Goal: Download file/media

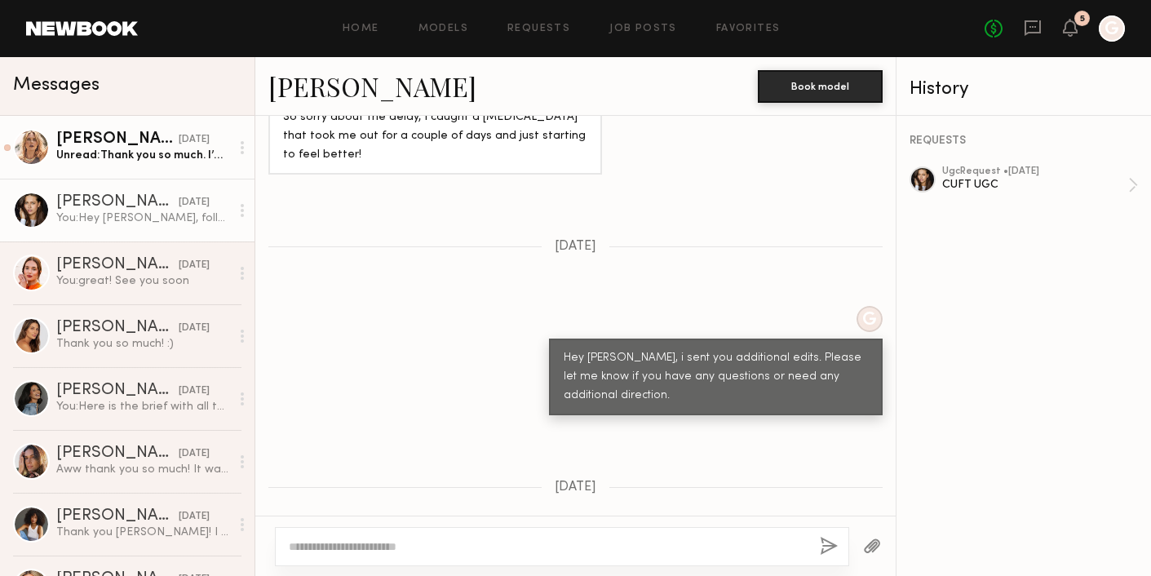
scroll to position [1711, 0]
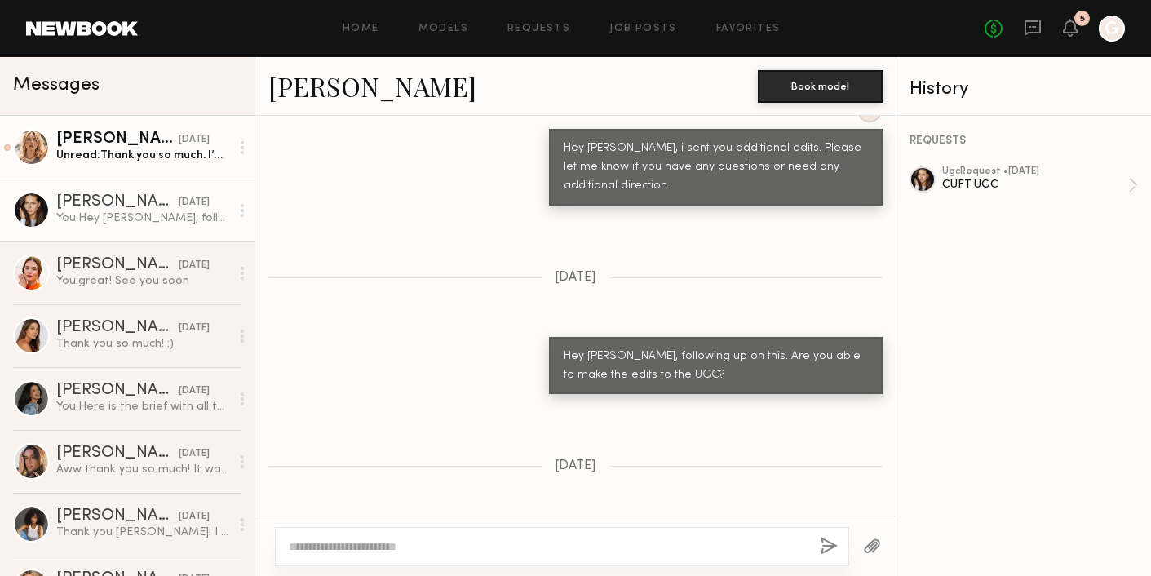
click at [186, 140] on div "[DATE]" at bounding box center [194, 140] width 31 height 16
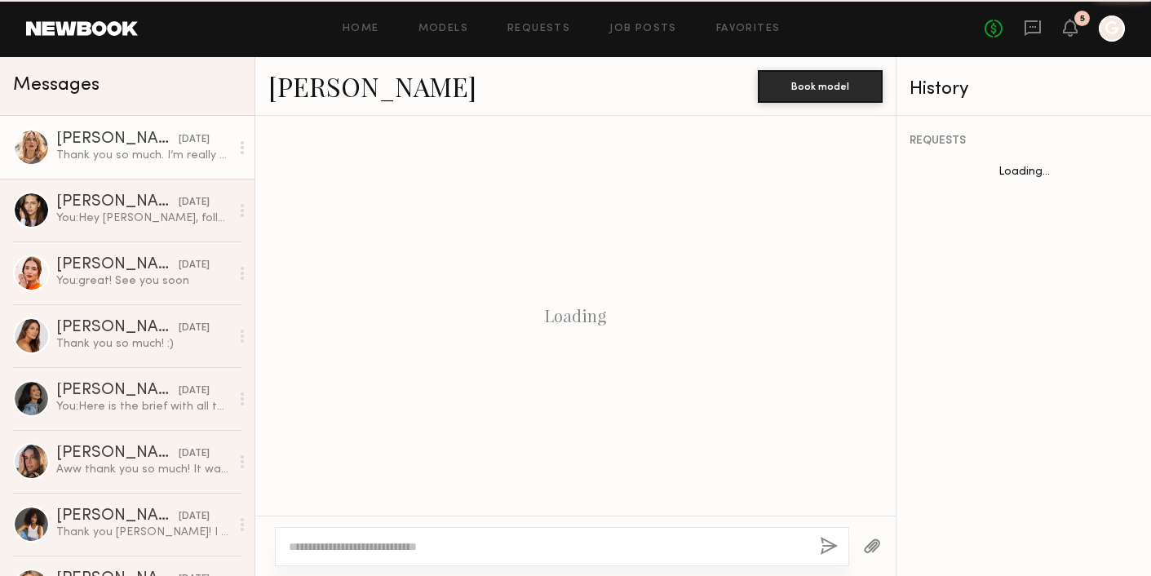
scroll to position [1127, 0]
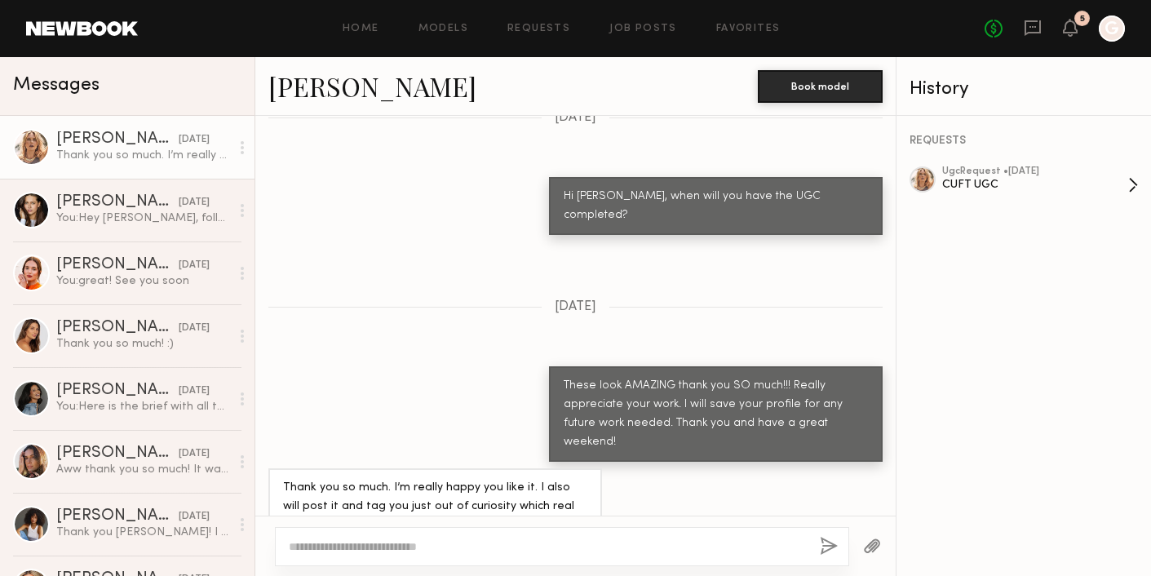
click at [1005, 187] on div "CUFT UGC" at bounding box center [1036, 185] width 186 height 16
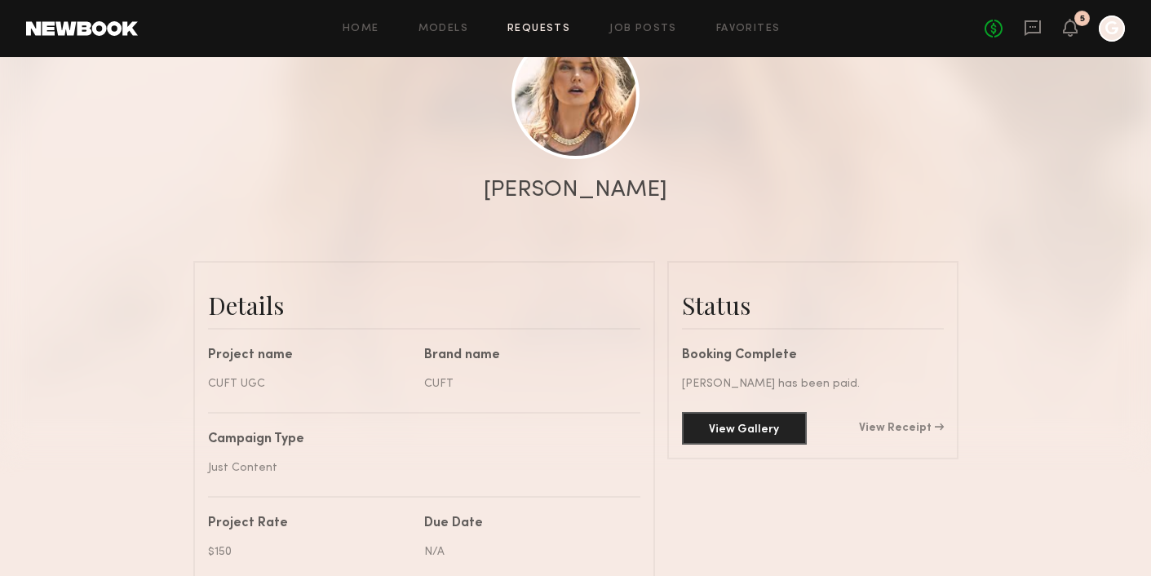
scroll to position [542, 0]
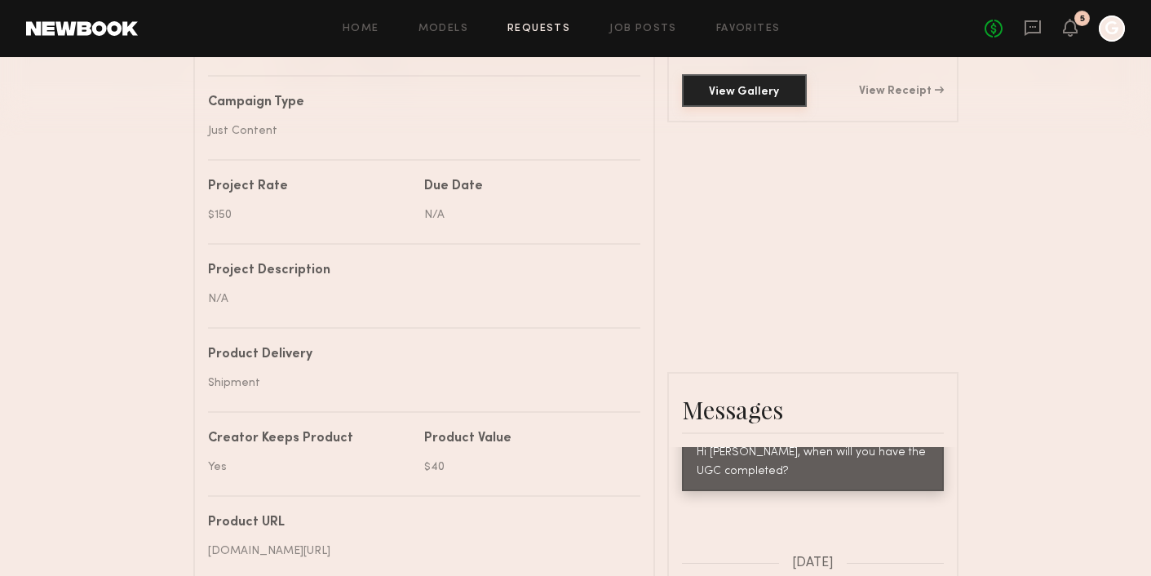
click at [763, 84] on button "View Gallery" at bounding box center [744, 90] width 125 height 33
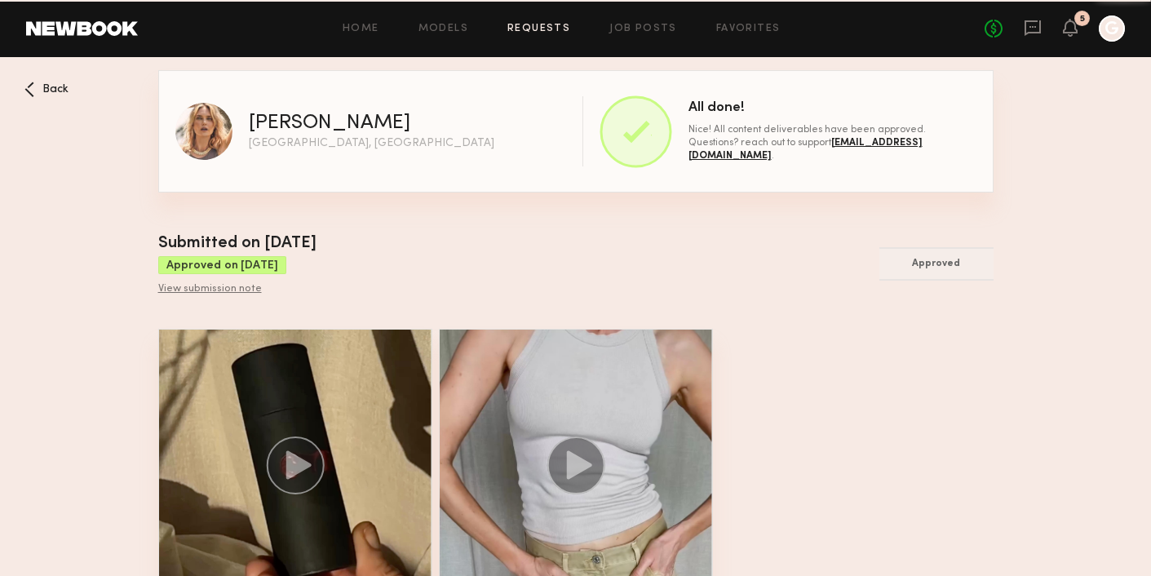
scroll to position [102, 0]
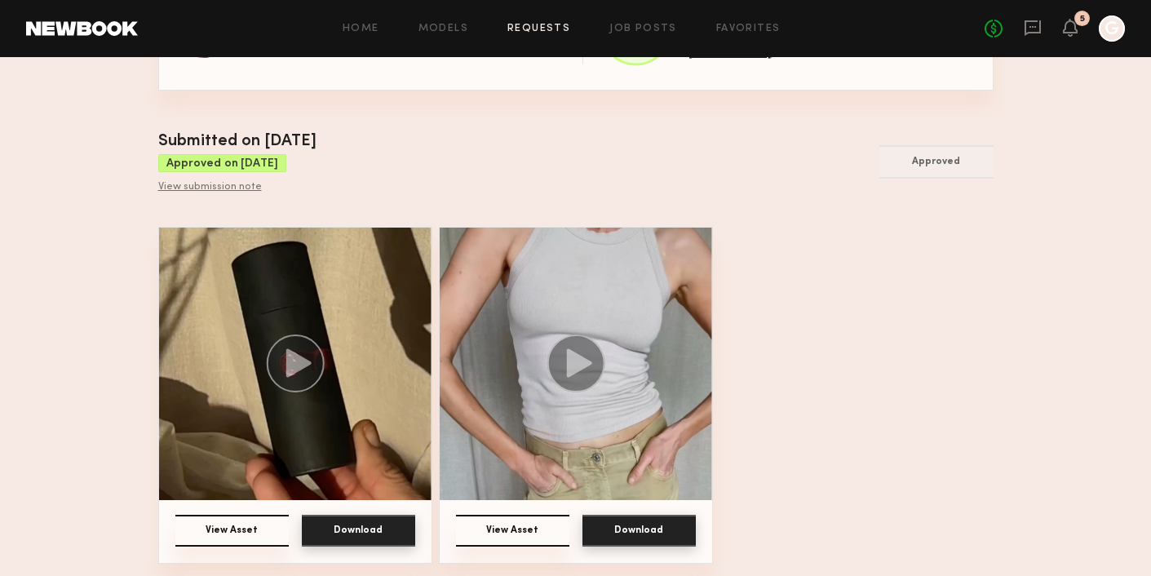
click at [355, 519] on button "Download" at bounding box center [358, 531] width 113 height 32
click at [341, 535] on button "Download" at bounding box center [358, 531] width 113 height 32
click at [371, 530] on button "Download" at bounding box center [358, 531] width 113 height 32
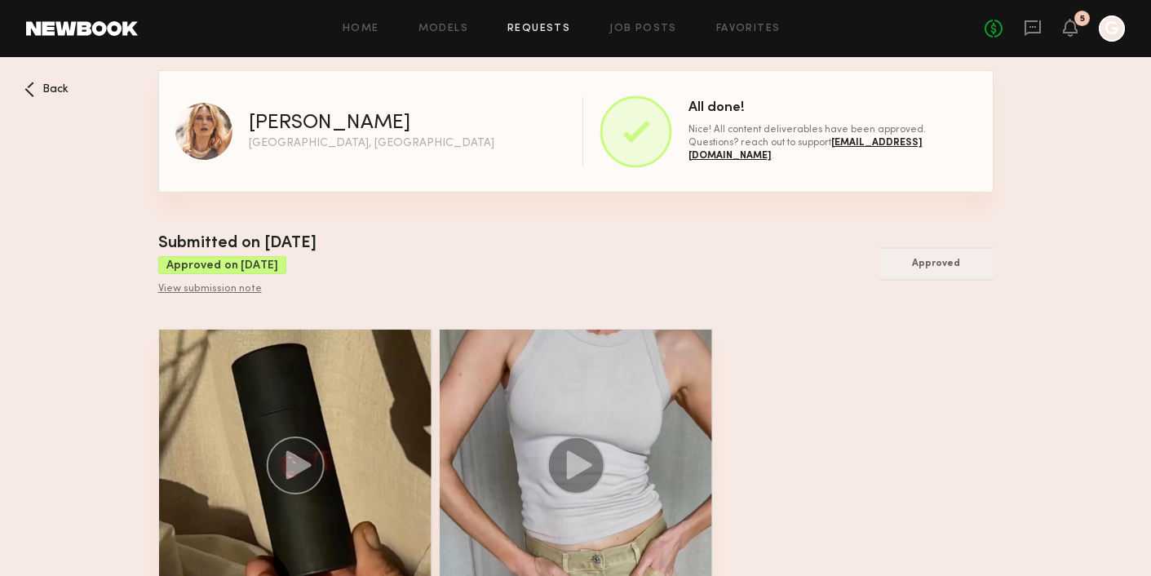
click at [304, 127] on div "[PERSON_NAME]" at bounding box center [330, 123] width 162 height 20
copy div "[PERSON_NAME]"
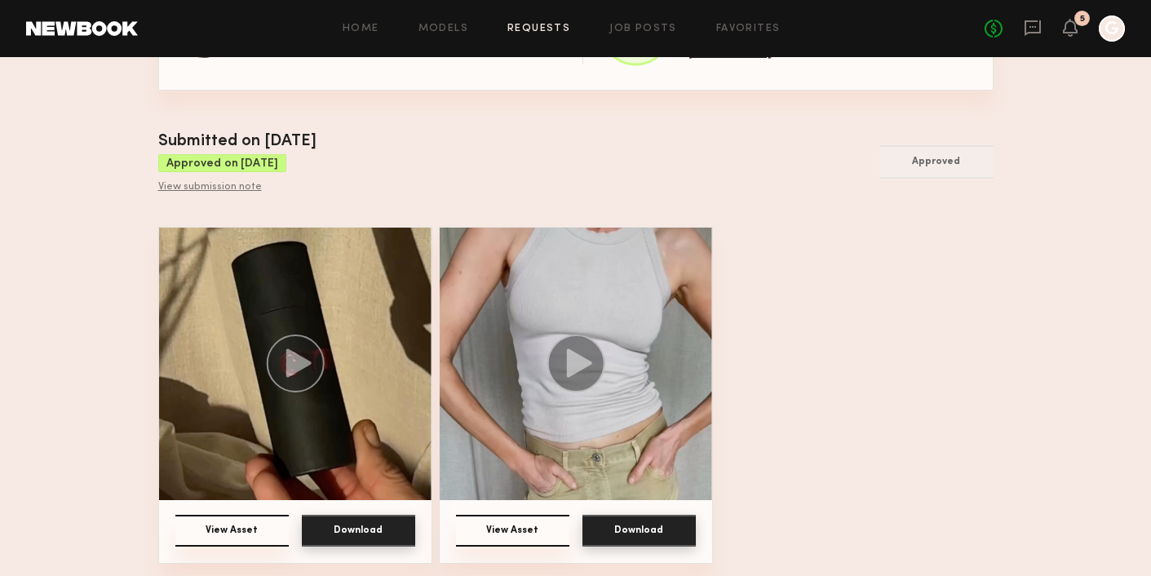
click at [534, 530] on button "View Asset" at bounding box center [512, 531] width 113 height 32
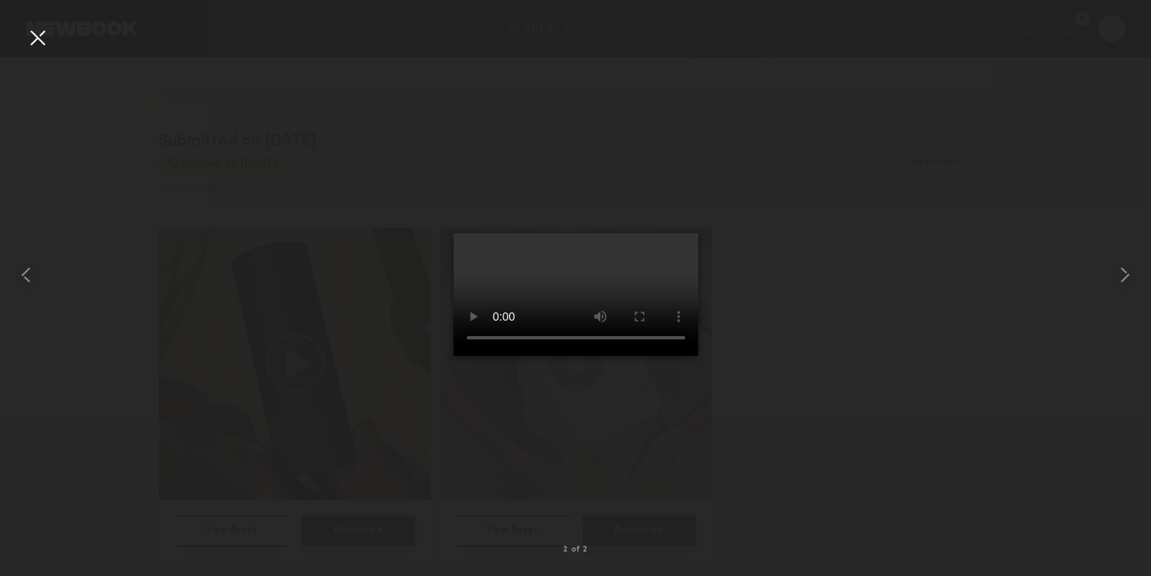
click at [801, 351] on div at bounding box center [575, 275] width 1151 height 498
click at [46, 49] on div at bounding box center [37, 37] width 26 height 26
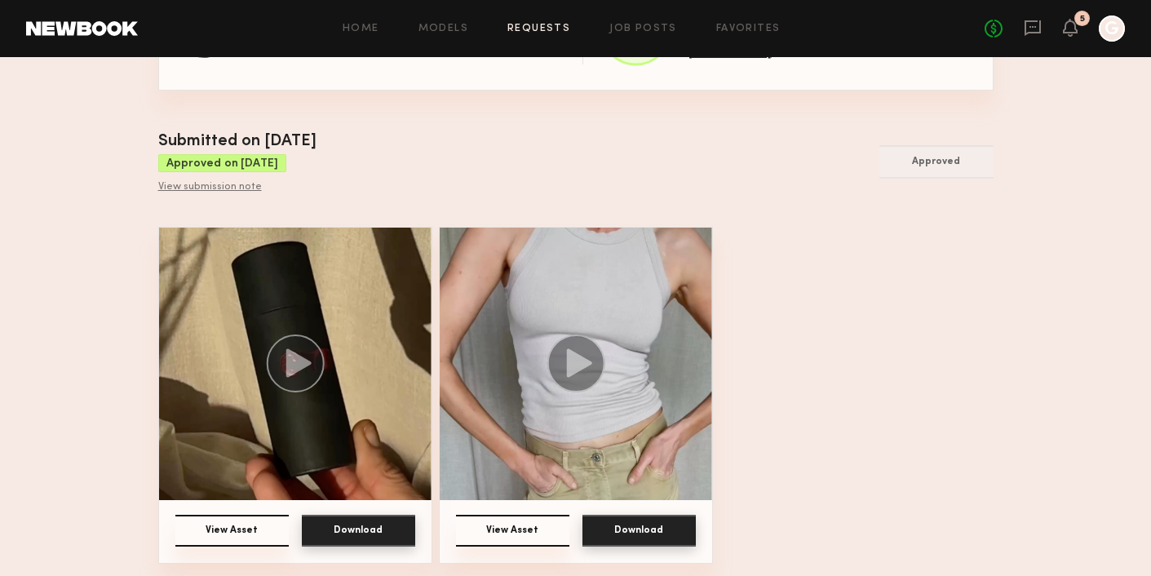
click at [622, 531] on button "Download" at bounding box center [639, 531] width 113 height 32
